Goal: Information Seeking & Learning: Learn about a topic

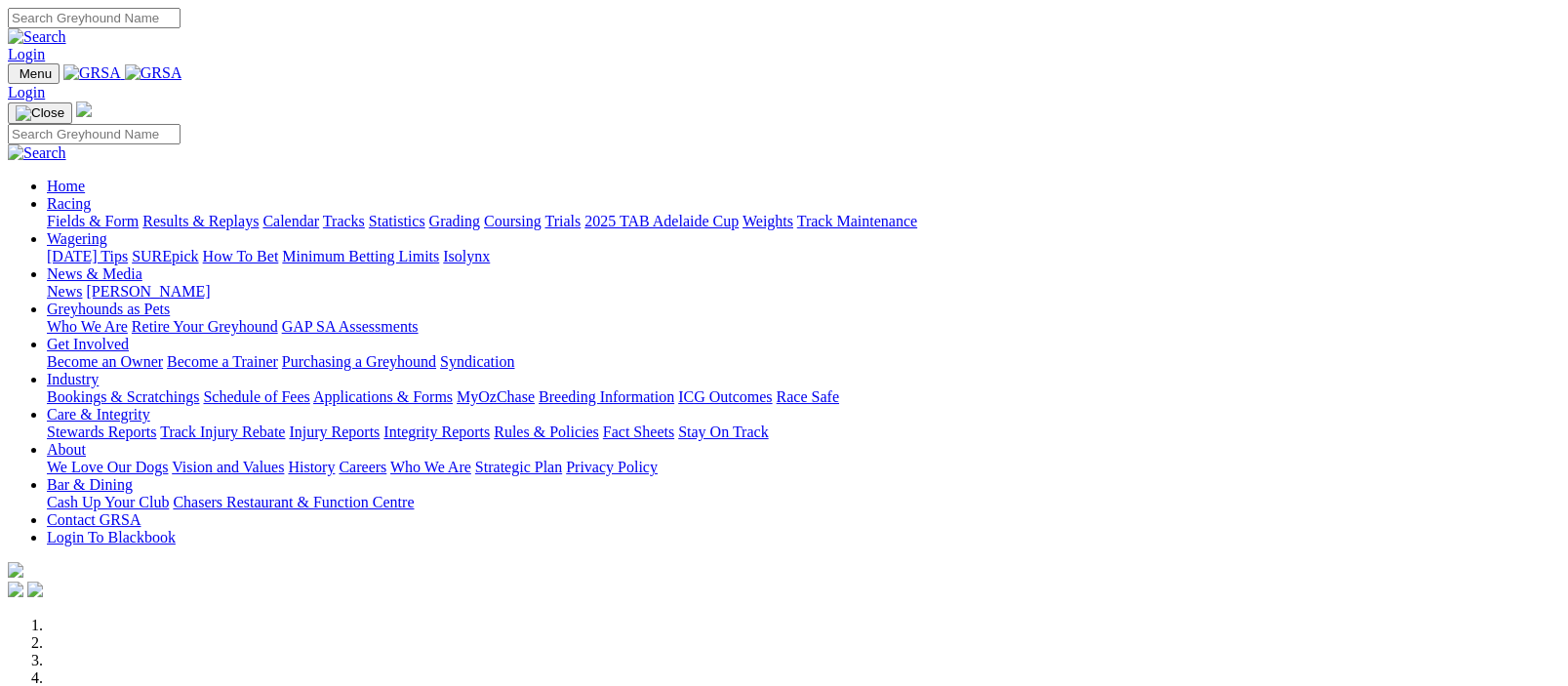
click at [91, 195] on link "Racing" at bounding box center [69, 203] width 44 height 17
click at [182, 72] on img at bounding box center [154, 73] width 58 height 18
click at [91, 195] on link "Racing" at bounding box center [69, 203] width 44 height 17
click at [182, 70] on img at bounding box center [154, 73] width 58 height 18
click at [89, 213] on link "Fields & Form" at bounding box center [93, 221] width 92 height 17
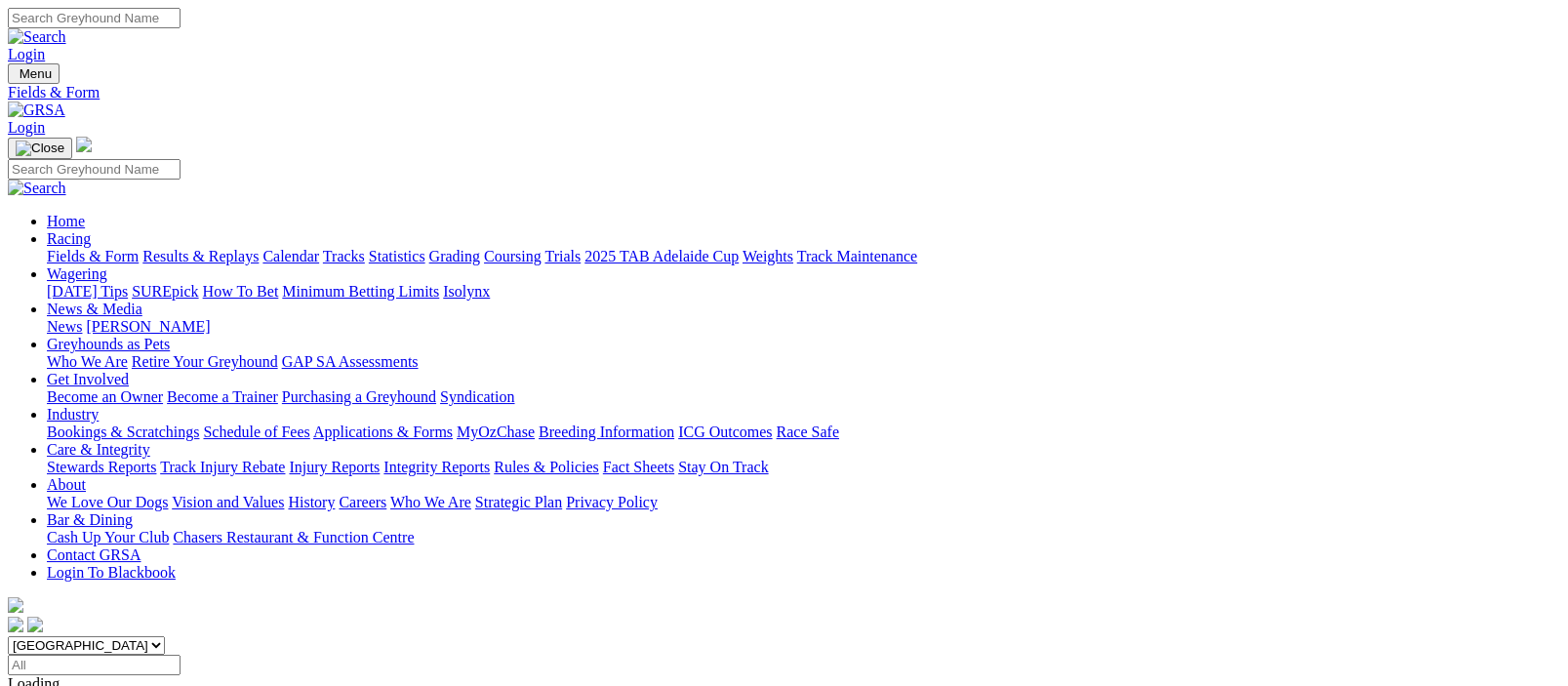
scroll to position [477, 0]
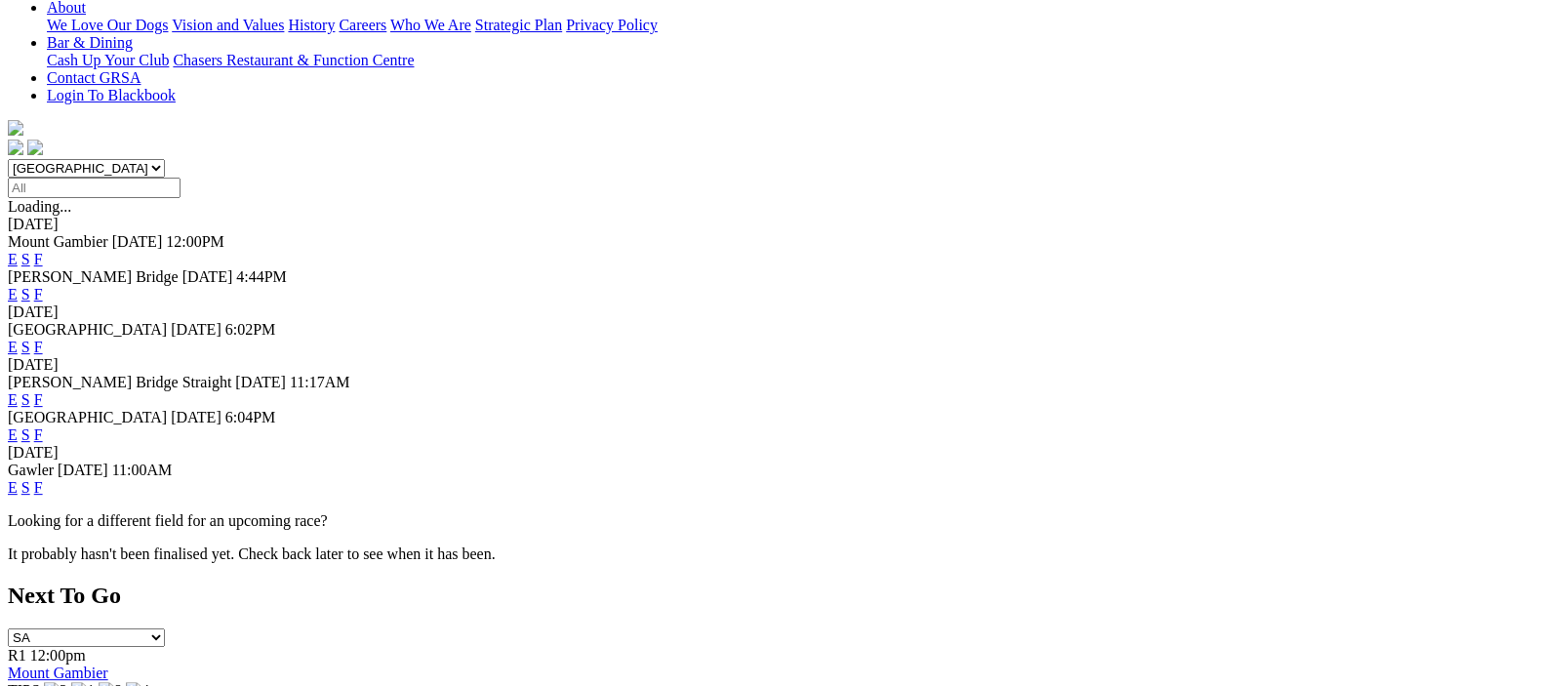
click at [43, 426] on link "F" at bounding box center [38, 434] width 9 height 17
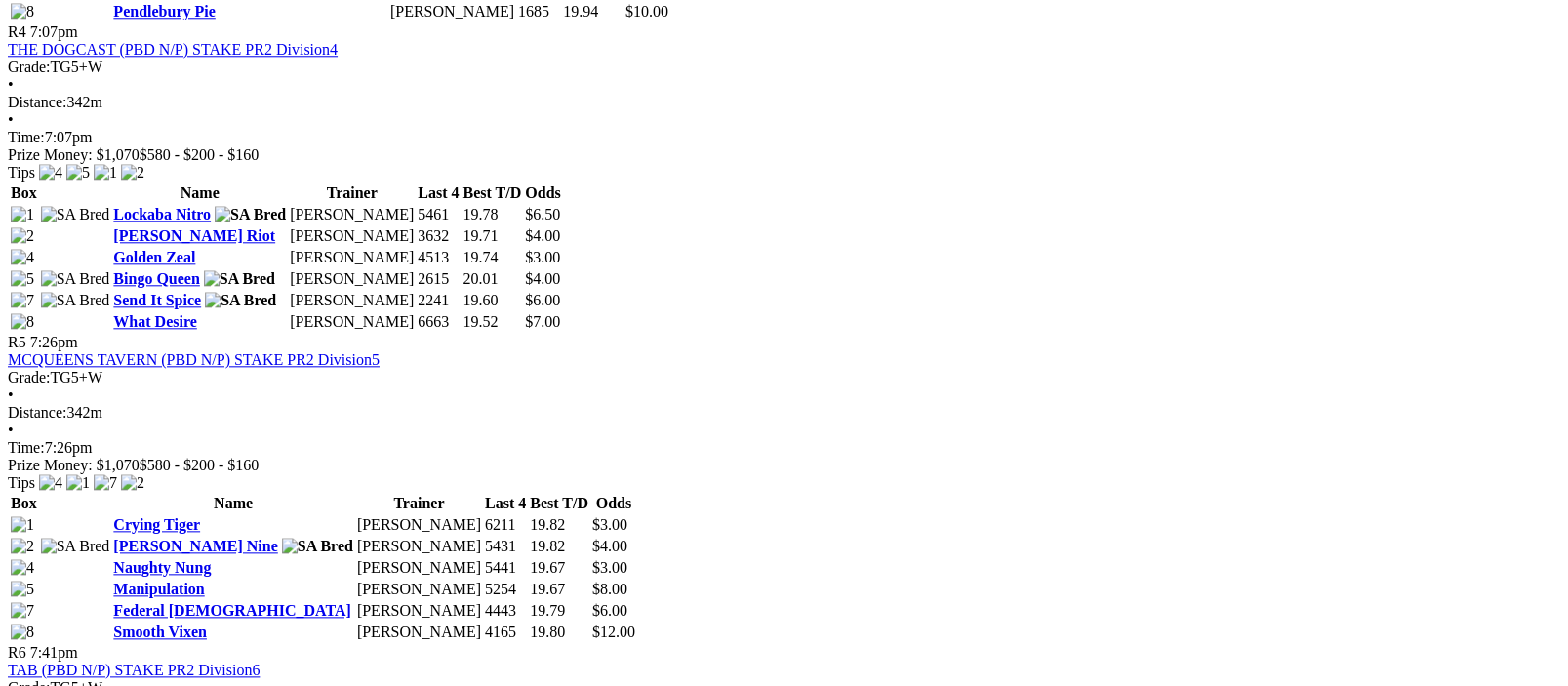
scroll to position [2384, 0]
